Goal: Register for event/course

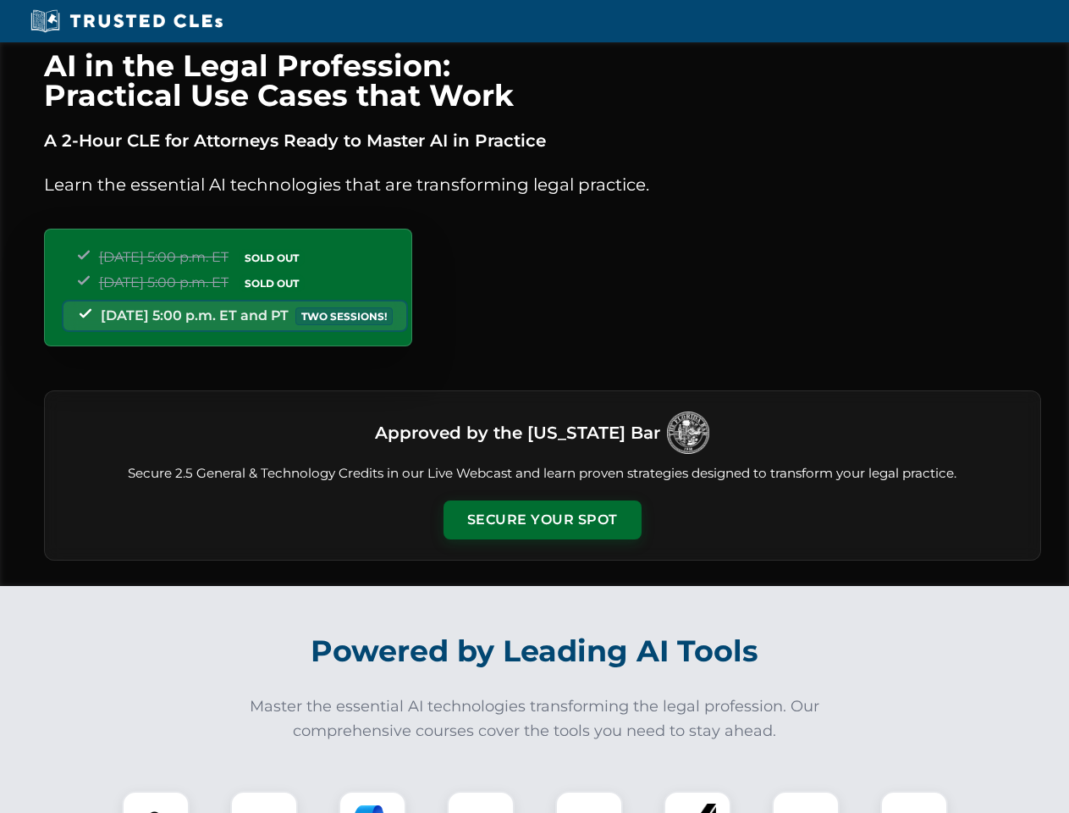
click at [542, 520] on button "Secure Your Spot" at bounding box center [543, 519] width 198 height 39
click at [156, 802] on img at bounding box center [155, 824] width 49 height 49
click at [264, 802] on div at bounding box center [264, 825] width 68 height 68
